Goal: Ask a question

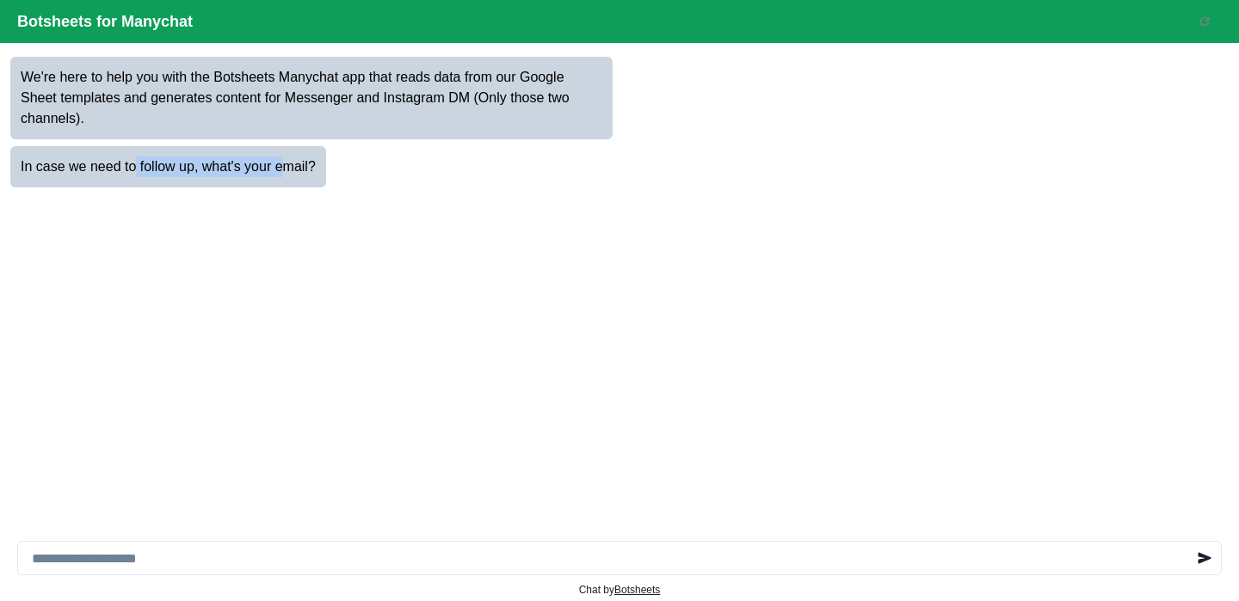
drag, startPoint x: 135, startPoint y: 173, endPoint x: 284, endPoint y: 159, distance: 149.5
click at [284, 159] on p "In case we need to follow up, what's your email?" at bounding box center [168, 167] width 295 height 21
click at [218, 549] on input at bounding box center [619, 558] width 1204 height 34
type input "*"
type input "**********"
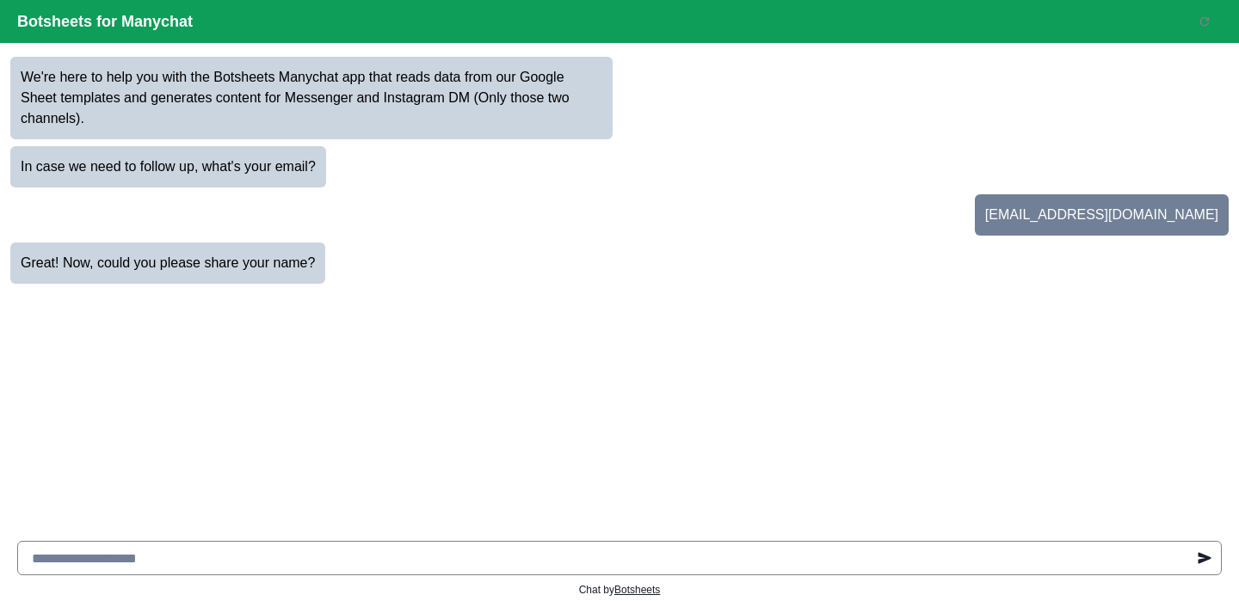
click at [331, 558] on input at bounding box center [619, 558] width 1204 height 34
type input "******"
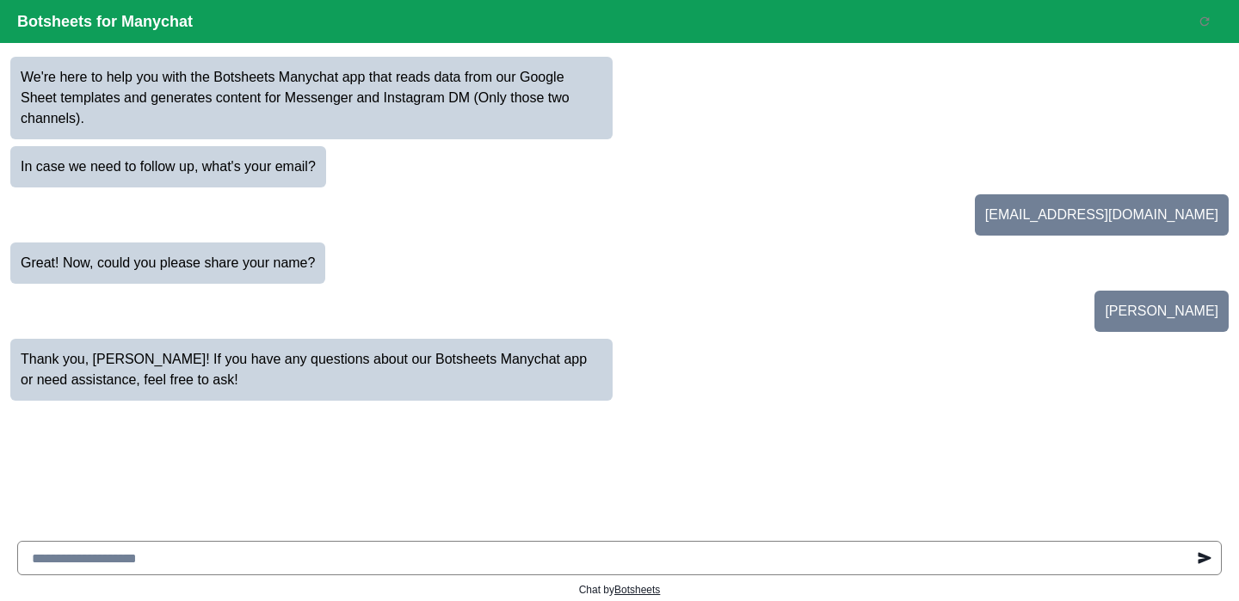
click at [230, 560] on input at bounding box center [619, 558] width 1204 height 34
type input "**********"
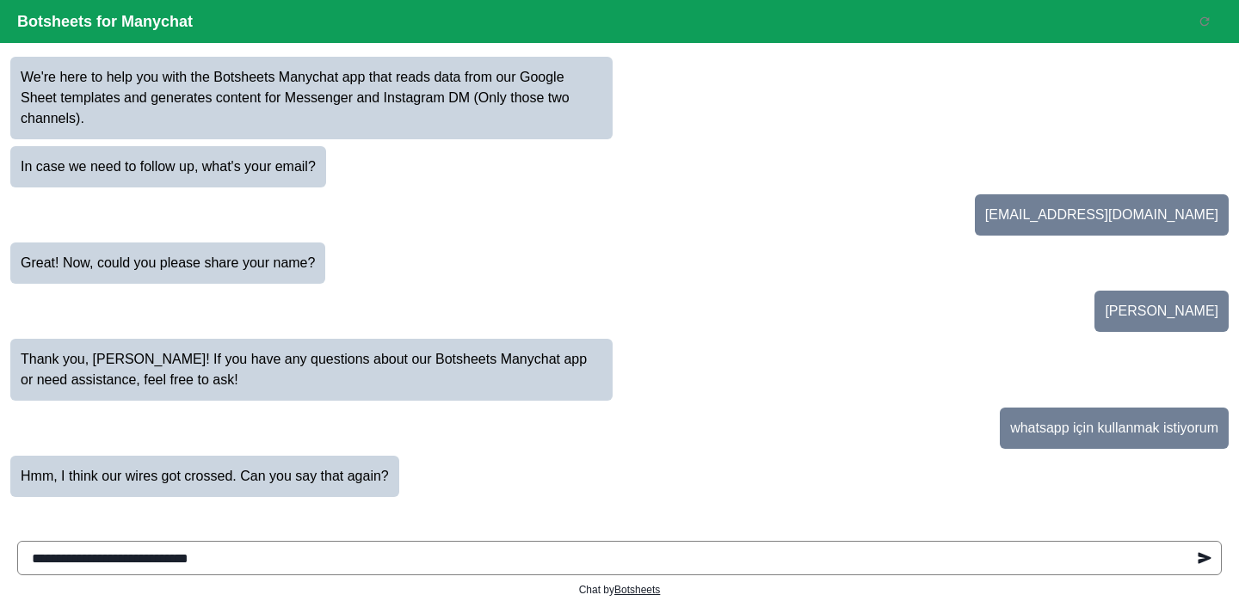
type input "**********"
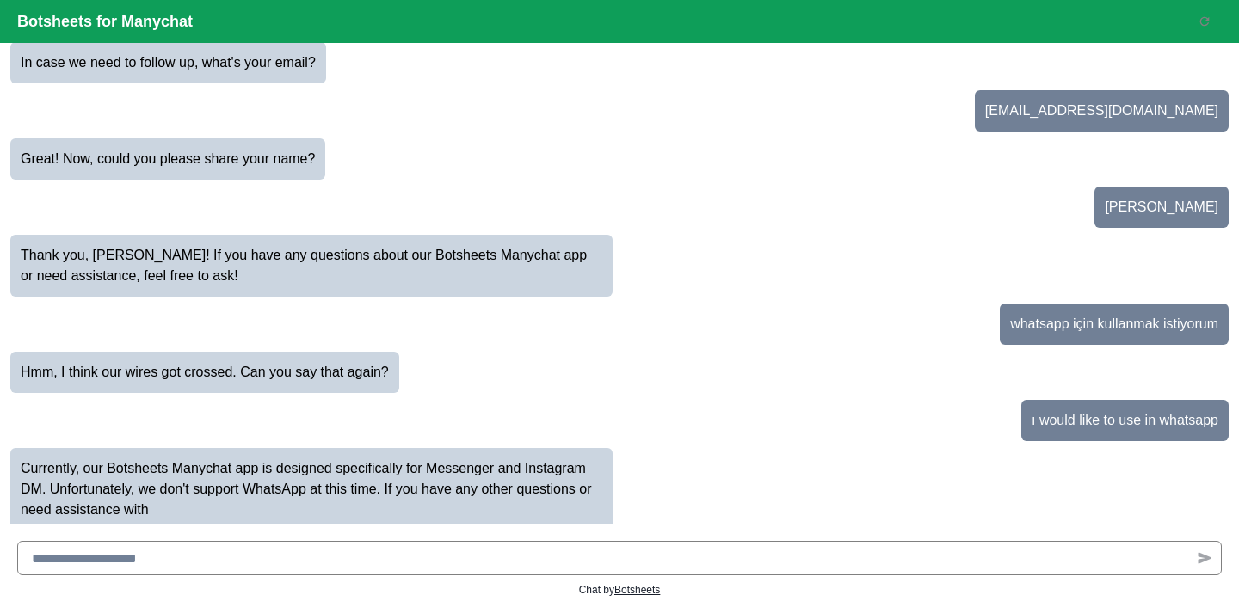
scroll to position [125, 0]
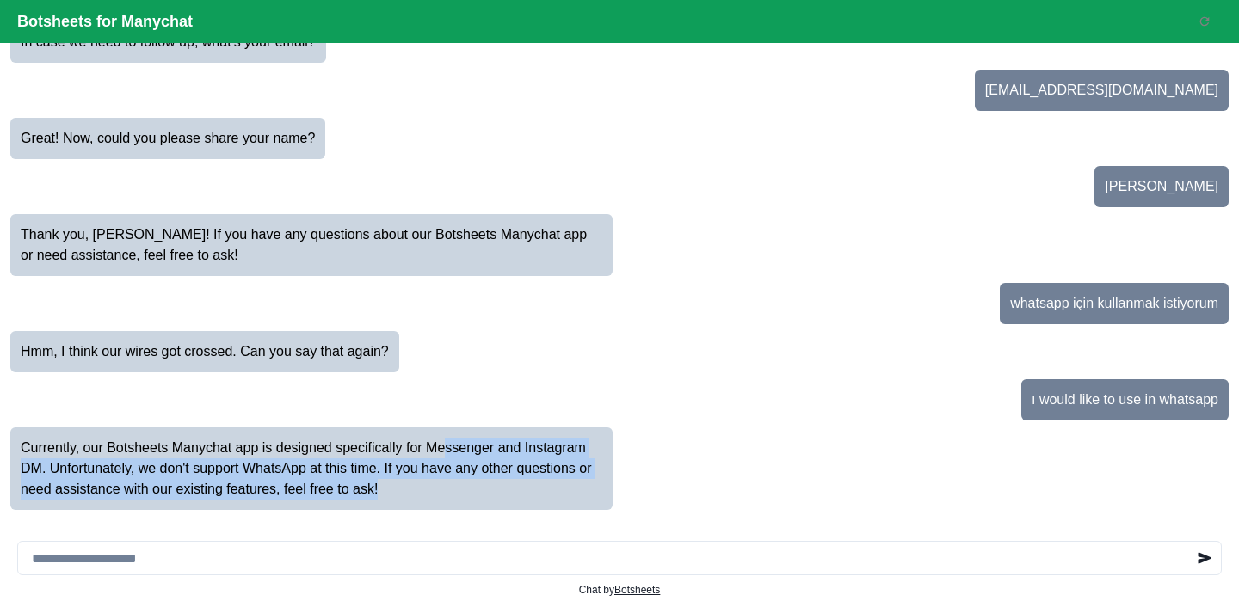
drag, startPoint x: 457, startPoint y: 444, endPoint x: 523, endPoint y: 484, distance: 77.6
click at [523, 484] on p "Currently, our Botsheets Manychat app is designed specifically for Messenger an…" at bounding box center [312, 469] width 582 height 62
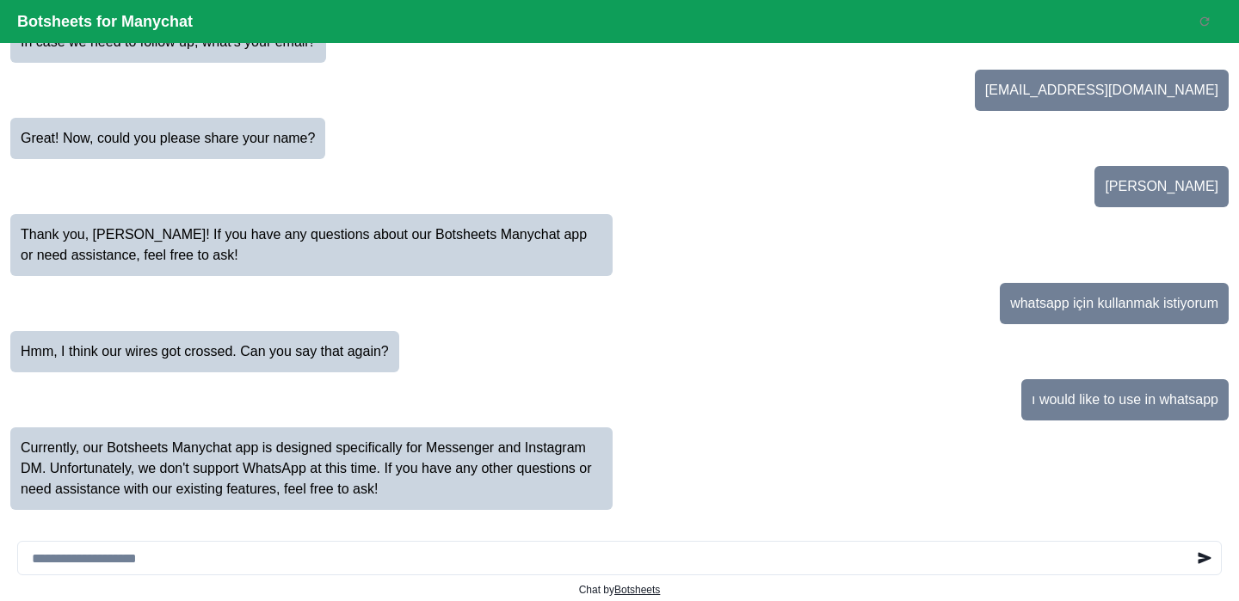
click at [314, 468] on p "Currently, our Botsheets Manychat app is designed specifically for Messenger an…" at bounding box center [312, 469] width 582 height 62
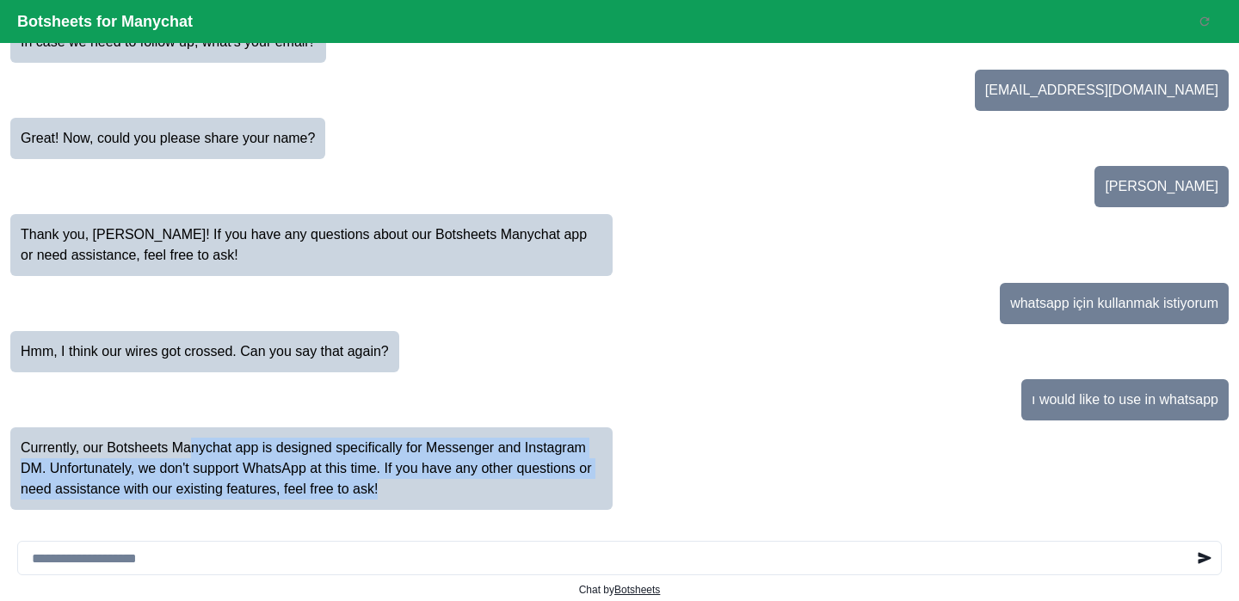
drag, startPoint x: 195, startPoint y: 450, endPoint x: 411, endPoint y: 489, distance: 219.5
click at [411, 489] on p "Currently, our Botsheets Manychat app is designed specifically for Messenger an…" at bounding box center [312, 469] width 582 height 62
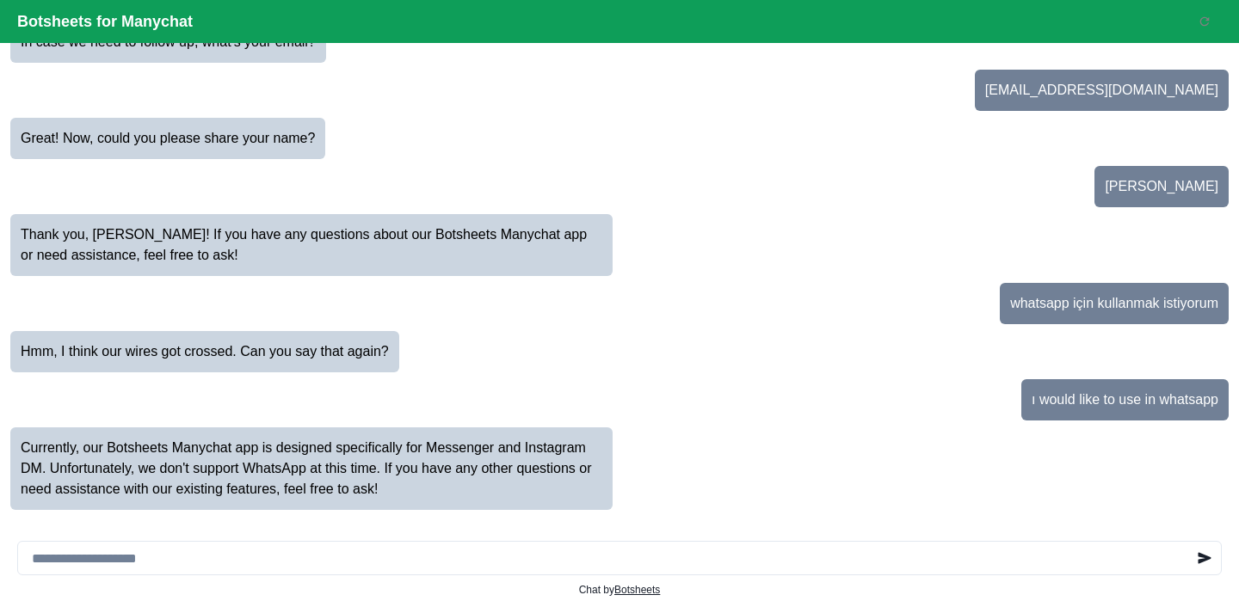
click at [422, 487] on p "Currently, our Botsheets Manychat app is designed specifically for Messenger an…" at bounding box center [312, 469] width 582 height 62
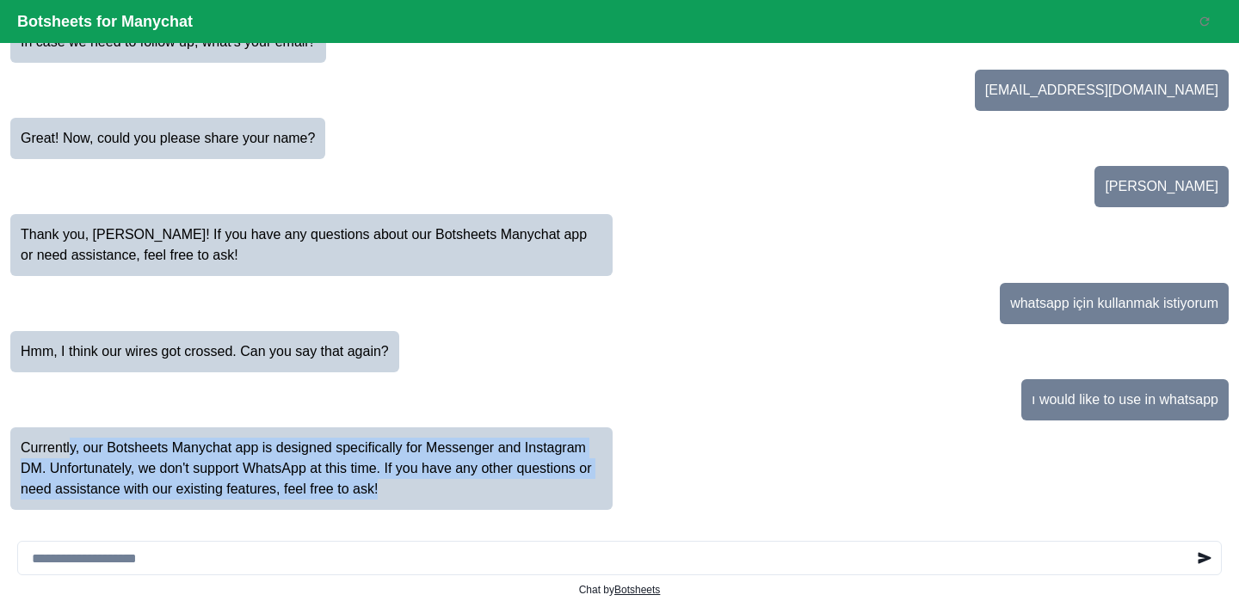
drag, startPoint x: 428, startPoint y: 487, endPoint x: 71, endPoint y: 446, distance: 359.4
click at [71, 446] on p "Currently, our Botsheets Manychat app is designed specifically for Messenger an…" at bounding box center [312, 469] width 582 height 62
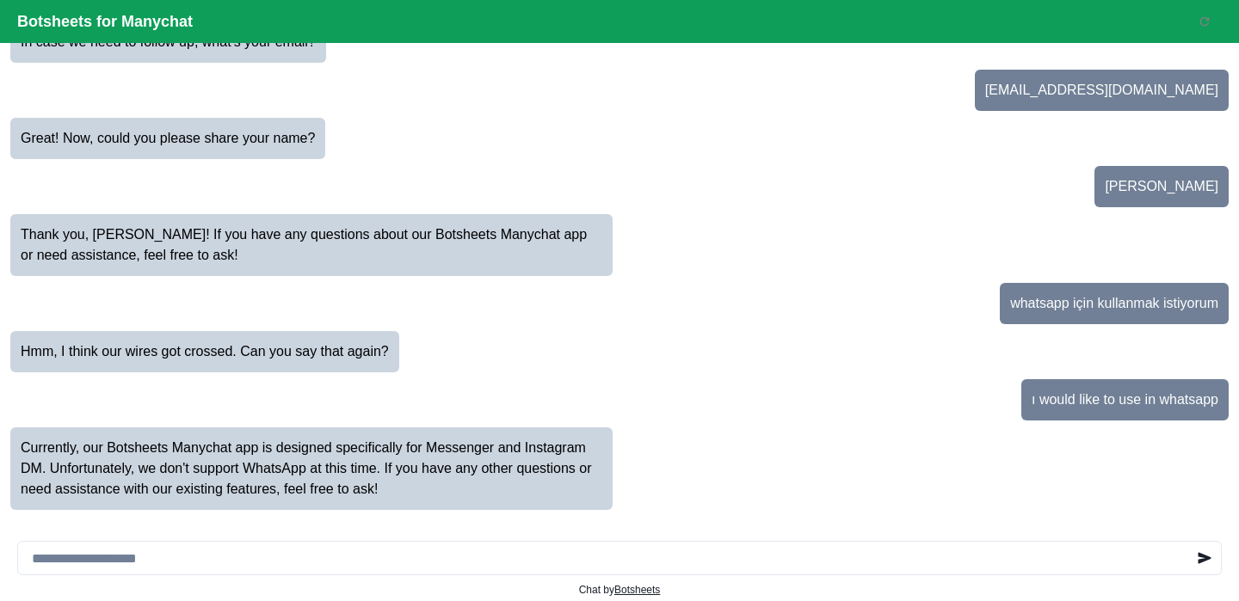
click at [55, 445] on p "Currently, our Botsheets Manychat app is designed specifically for Messenger an…" at bounding box center [312, 469] width 582 height 62
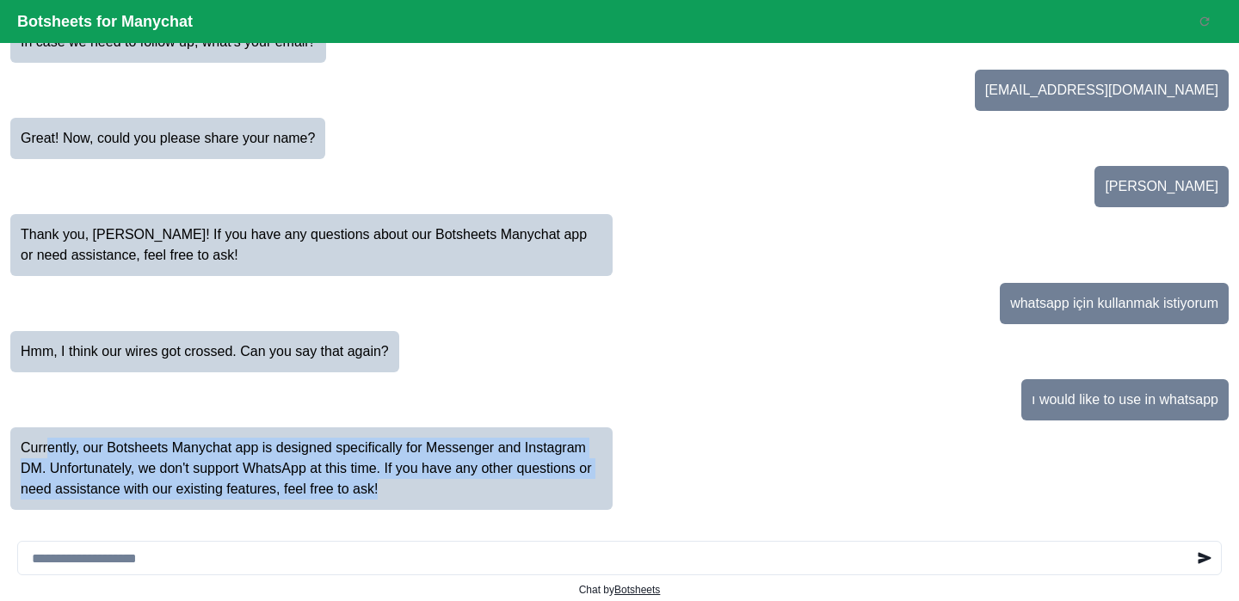
drag, startPoint x: 49, startPoint y: 445, endPoint x: 404, endPoint y: 493, distance: 358.5
click at [405, 494] on p "Currently, our Botsheets Manychat app is designed specifically for Messenger an…" at bounding box center [312, 469] width 582 height 62
click at [404, 493] on p "Currently, our Botsheets Manychat app is designed specifically for Messenger an…" at bounding box center [312, 469] width 582 height 62
drag, startPoint x: 413, startPoint y: 484, endPoint x: 23, endPoint y: 449, distance: 391.3
click at [23, 449] on p "Currently, our Botsheets Manychat app is designed specifically for Messenger an…" at bounding box center [312, 469] width 582 height 62
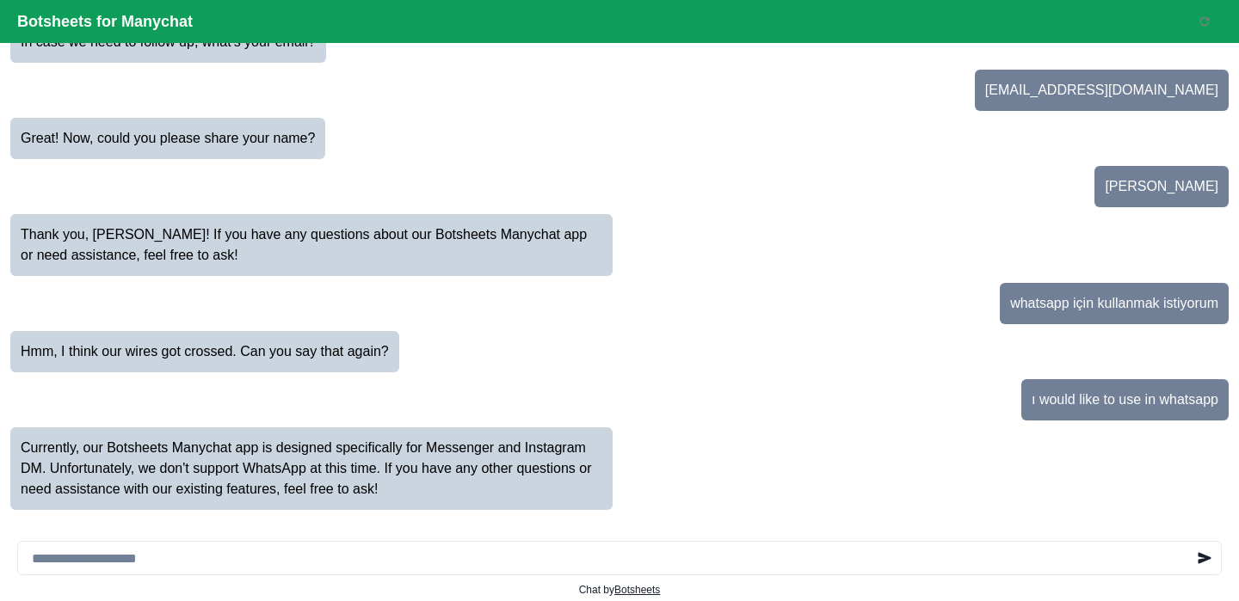
click at [204, 445] on p "Currently, our Botsheets Manychat app is designed specifically for Messenger an…" at bounding box center [312, 469] width 582 height 62
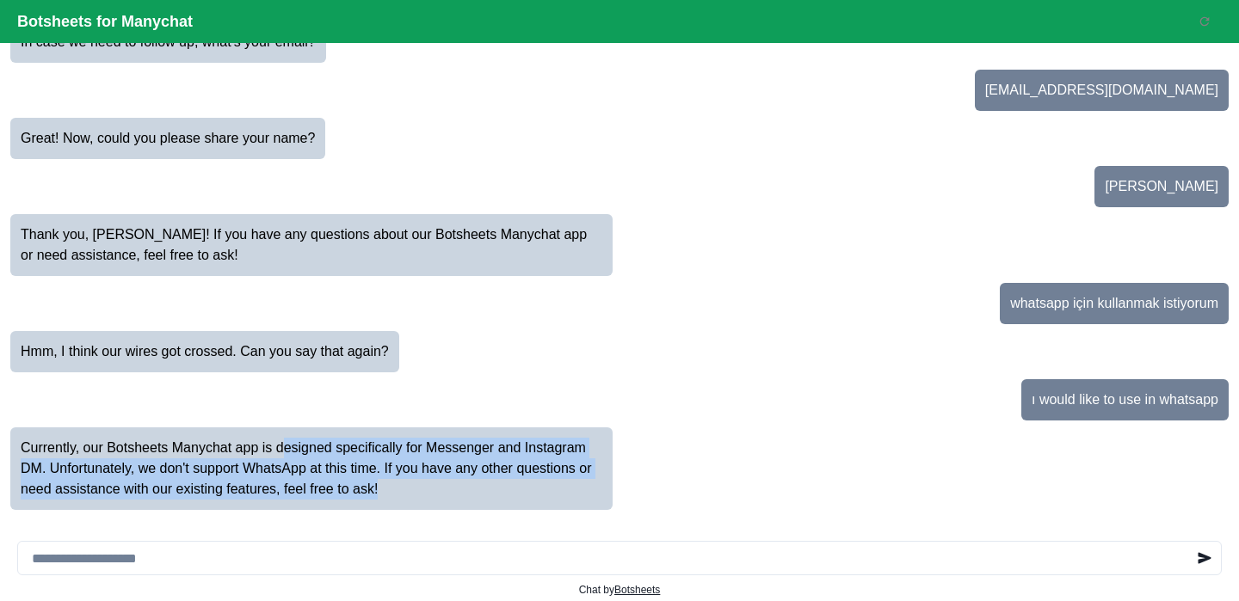
drag, startPoint x: 292, startPoint y: 445, endPoint x: 452, endPoint y: 485, distance: 165.0
click at [452, 486] on p "Currently, our Botsheets Manychat app is designed specifically for Messenger an…" at bounding box center [312, 469] width 582 height 62
click at [452, 485] on p "Currently, our Botsheets Manychat app is designed specifically for Messenger an…" at bounding box center [312, 469] width 582 height 62
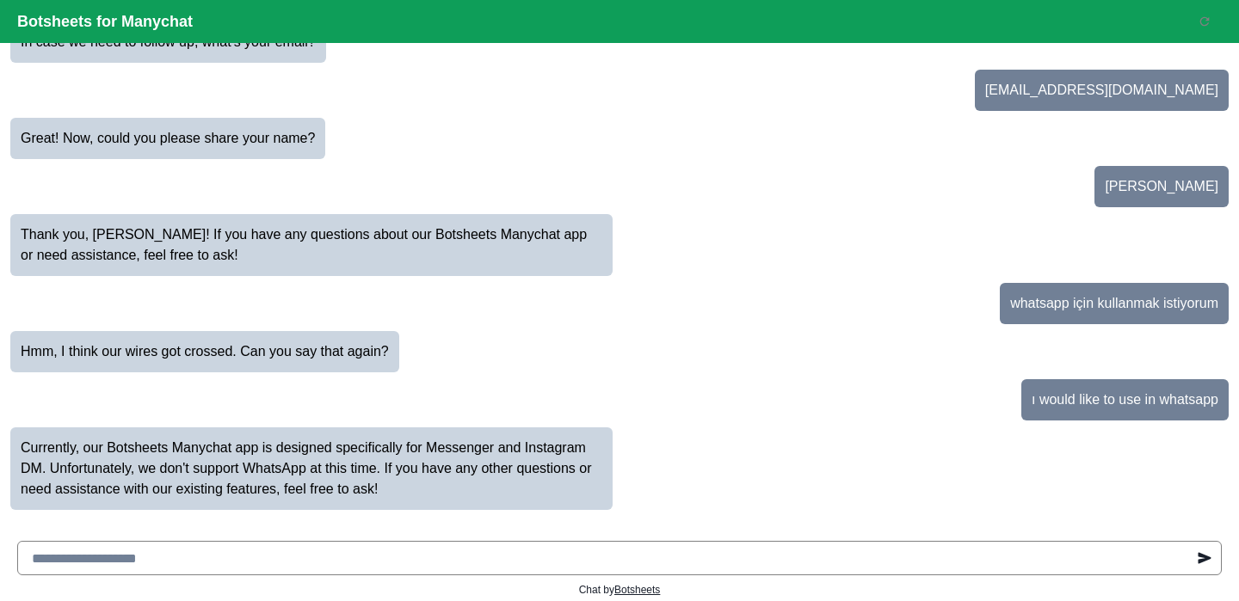
click at [292, 558] on input at bounding box center [619, 558] width 1204 height 34
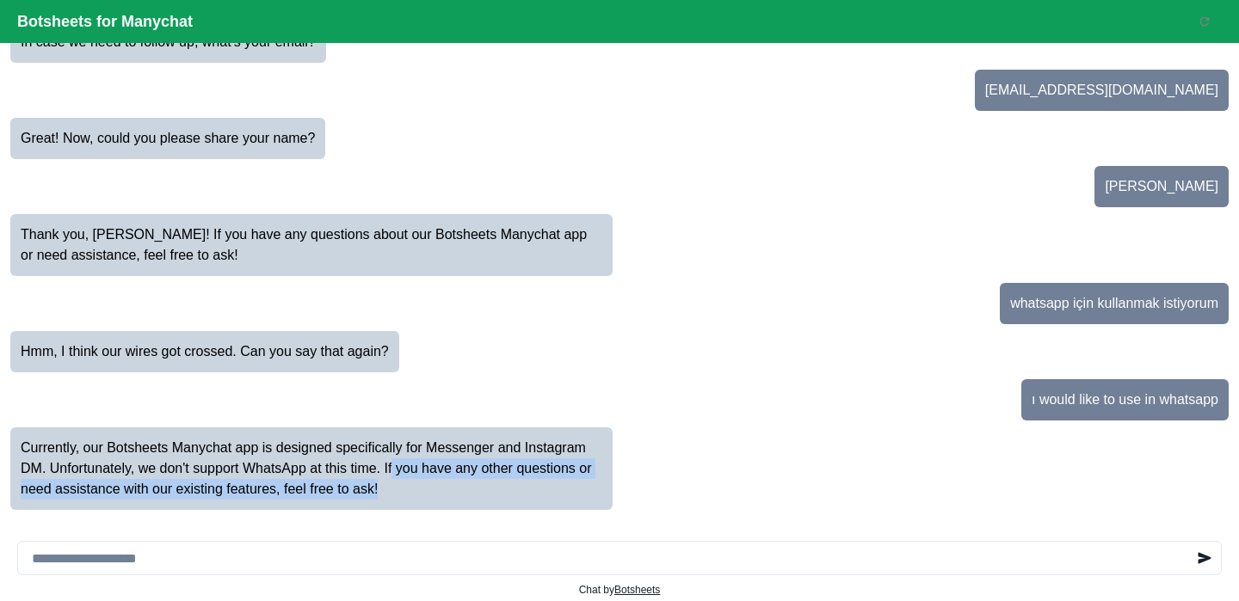
drag, startPoint x: 402, startPoint y: 471, endPoint x: 431, endPoint y: 491, distance: 35.3
click at [431, 491] on p "Currently, our Botsheets Manychat app is designed specifically for Messenger an…" at bounding box center [312, 469] width 582 height 62
click at [410, 489] on p "Currently, our Botsheets Manychat app is designed specifically for Messenger an…" at bounding box center [312, 469] width 582 height 62
drag, startPoint x: 161, startPoint y: 465, endPoint x: 452, endPoint y: 508, distance: 294.6
click at [452, 508] on div "Currently, our Botsheets Manychat app is designed specifically for Messenger an…" at bounding box center [311, 469] width 602 height 83
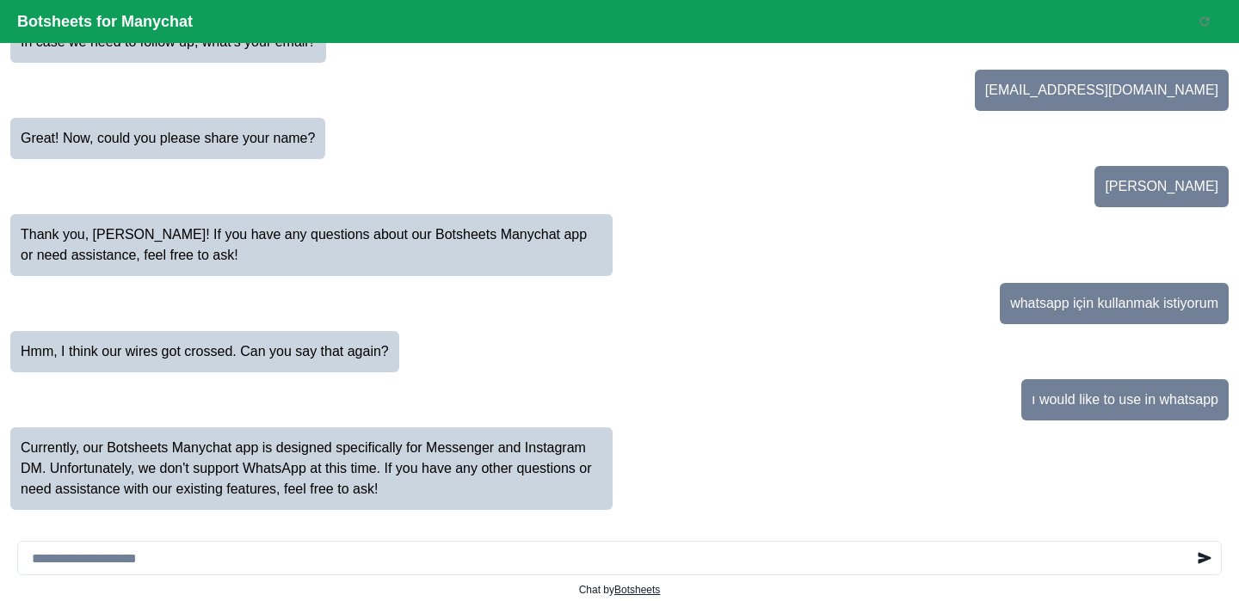
click at [496, 405] on div "ı would like to use in whatsapp" at bounding box center [619, 400] width 1218 height 48
click at [359, 559] on input at bounding box center [619, 558] width 1204 height 34
type input "**********"
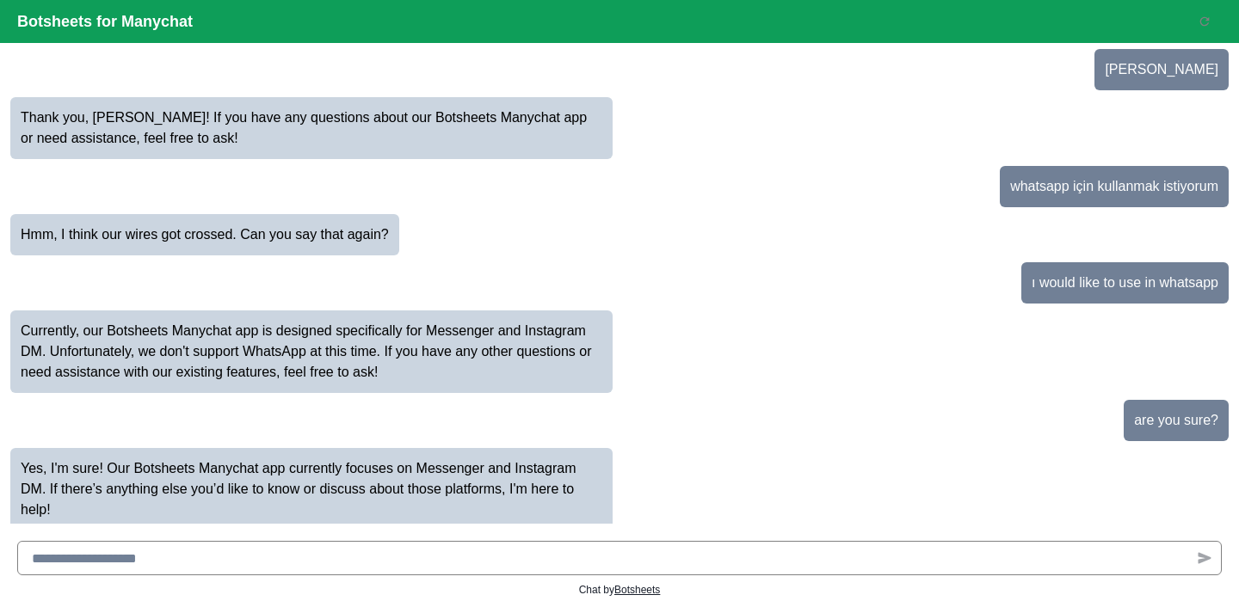
scroll to position [262, 0]
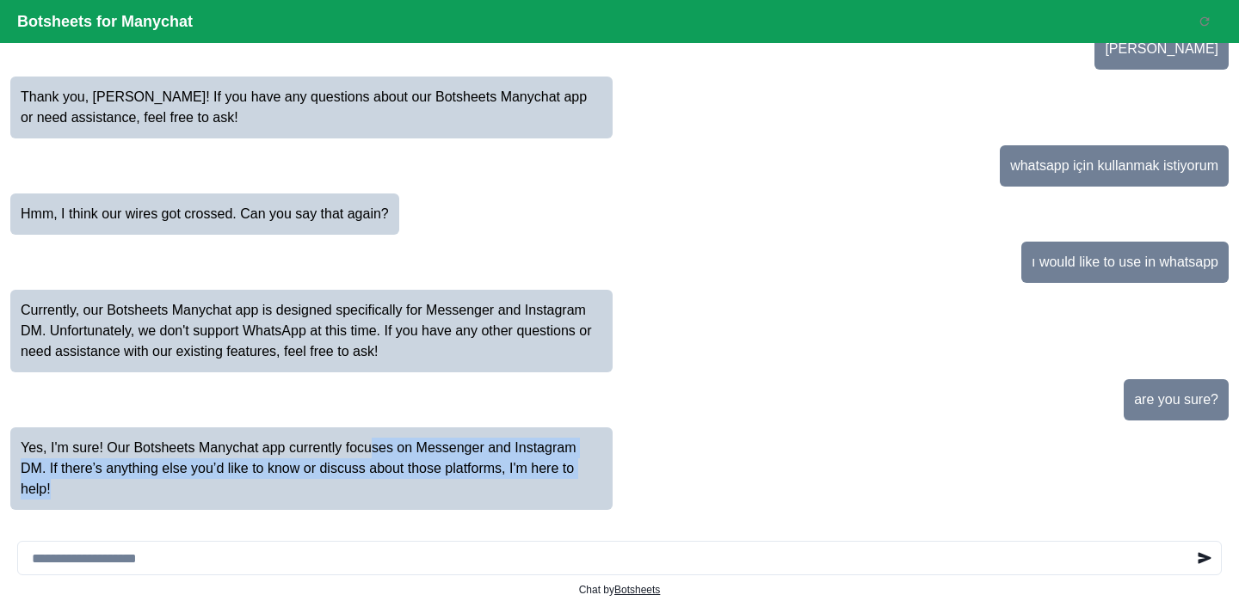
drag, startPoint x: 376, startPoint y: 452, endPoint x: 574, endPoint y: 506, distance: 205.1
click at [575, 508] on div "Yes, I'm sure! Our Botsheets Manychat app currently focuses on Messenger and In…" at bounding box center [311, 469] width 602 height 83
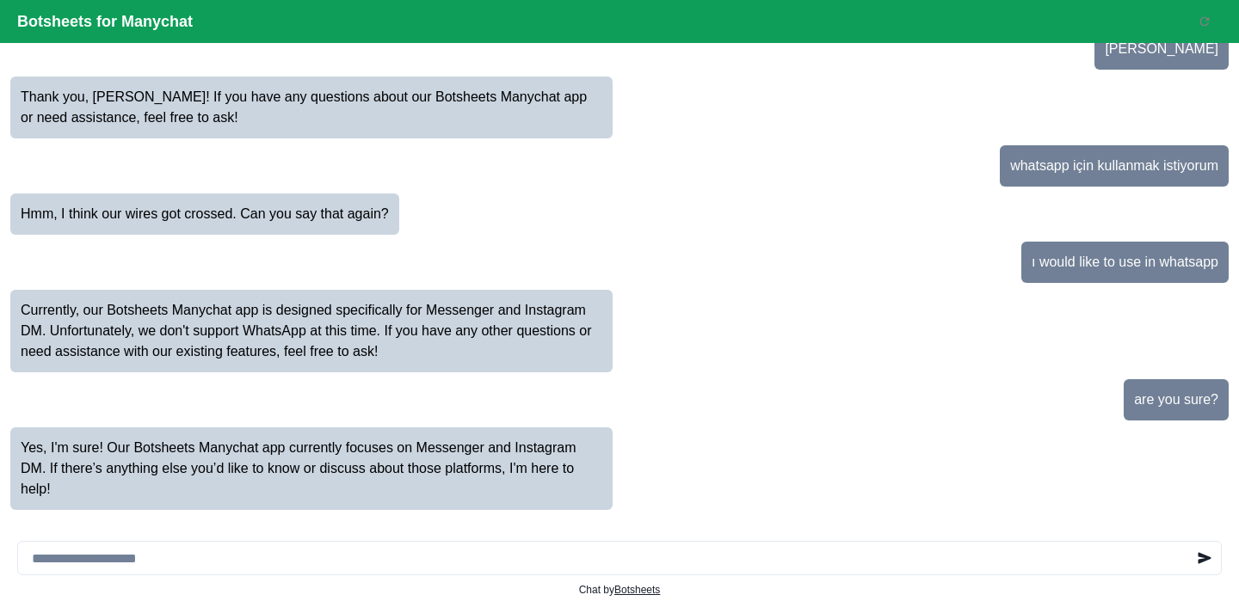
click at [334, 483] on p "Yes, I'm sure! Our Botsheets Manychat app currently focuses on Messenger and In…" at bounding box center [312, 469] width 582 height 62
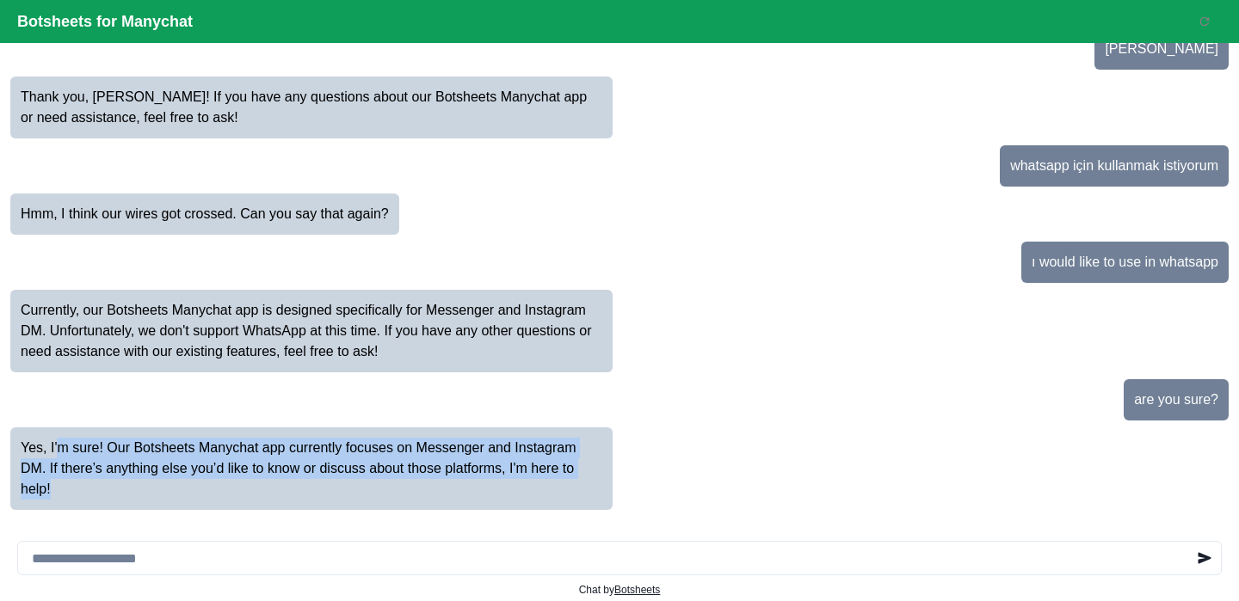
drag, startPoint x: 60, startPoint y: 452, endPoint x: 119, endPoint y: 483, distance: 66.6
click at [120, 484] on p "Yes, I'm sure! Our Botsheets Manychat app currently focuses on Messenger and In…" at bounding box center [312, 469] width 582 height 62
click at [119, 483] on p "Yes, I'm sure! Our Botsheets Manychat app currently focuses on Messenger and In…" at bounding box center [312, 469] width 582 height 62
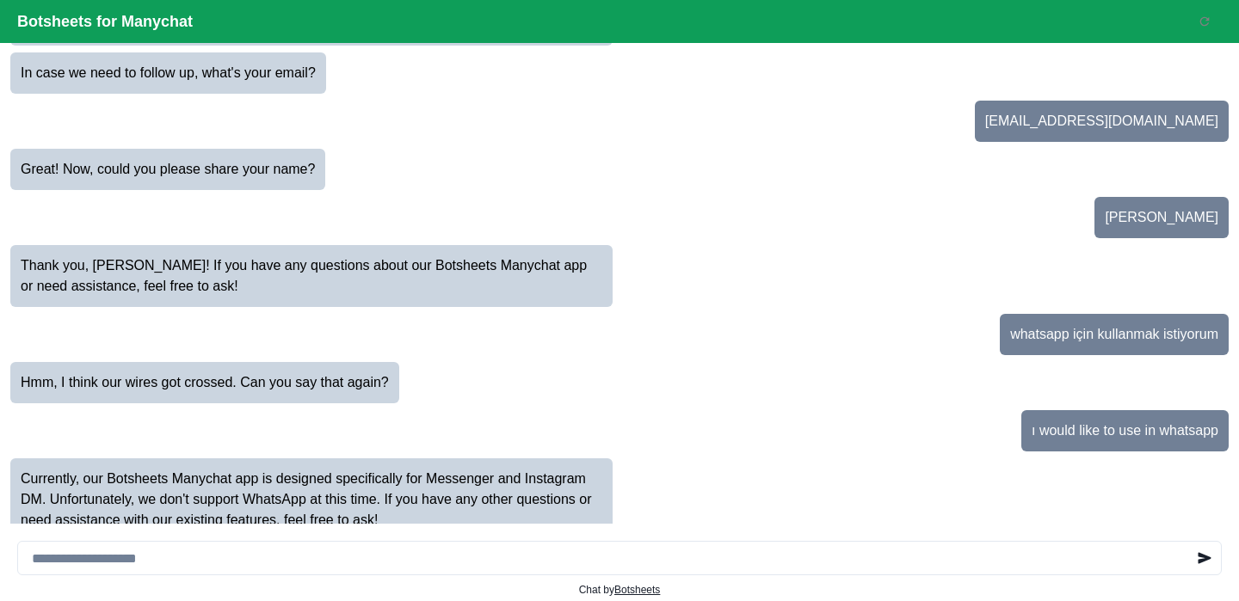
scroll to position [0, 0]
